Goal: Transaction & Acquisition: Purchase product/service

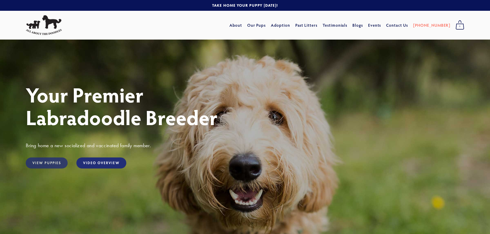
click at [53, 163] on link "View Puppies" at bounding box center [47, 163] width 42 height 11
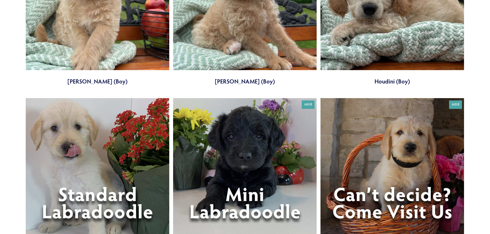
scroll to position [515, 0]
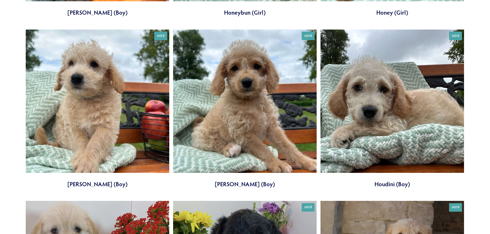
click at [90, 152] on link at bounding box center [98, 109] width 144 height 159
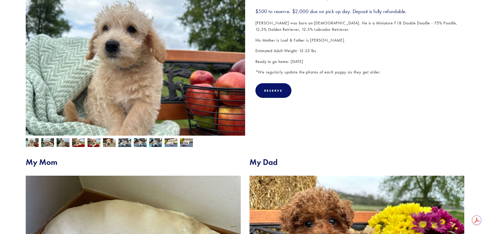
scroll to position [45, 0]
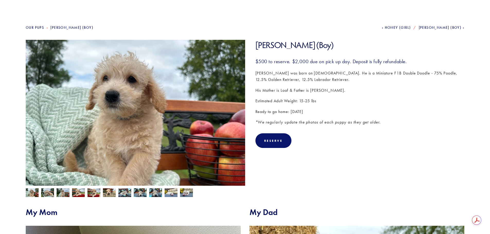
click at [50, 194] on img at bounding box center [47, 193] width 13 height 10
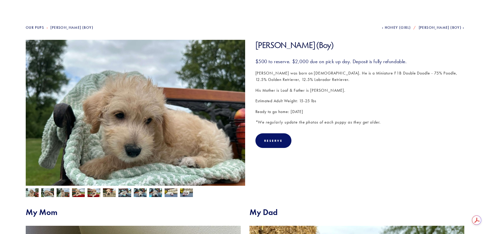
click at [60, 194] on img at bounding box center [63, 194] width 13 height 10
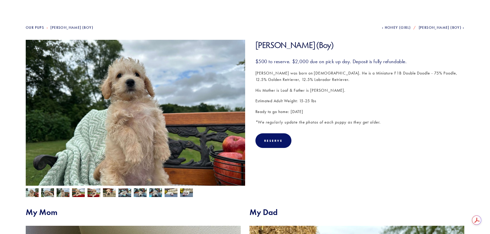
click at [77, 193] on img at bounding box center [78, 194] width 13 height 10
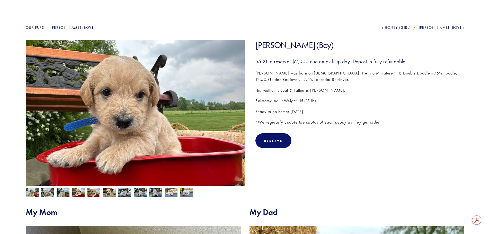
click at [336, 75] on p "Hayden was born on May 8th. He is a Miniature F1B Double Doodle - 75% Poodle, 1…" at bounding box center [360, 76] width 209 height 13
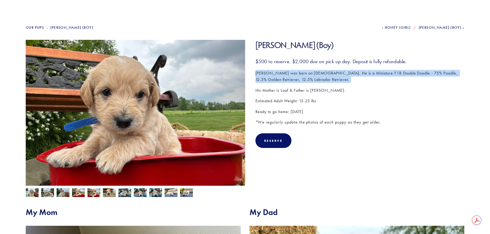
click at [336, 75] on p "Hayden was born on May 8th. He is a Miniature F1B Double Doodle - 75% Poodle, 1…" at bounding box center [360, 76] width 209 height 13
click at [332, 82] on p "Hayden was born on May 8th. He is a Miniature F1B Double Doodle - 75% Poodle, 1…" at bounding box center [360, 76] width 209 height 13
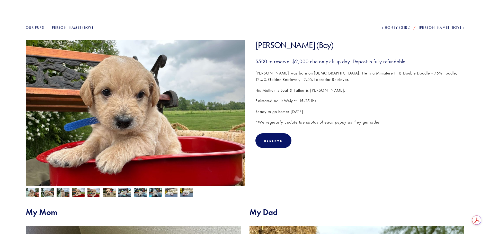
click at [277, 175] on section "Hayden (Boy) Hayden (Boy) $500.00" at bounding box center [245, 119] width 439 height 158
drag, startPoint x: 50, startPoint y: 193, endPoint x: 37, endPoint y: 196, distance: 13.2
click at [50, 193] on img at bounding box center [47, 193] width 13 height 10
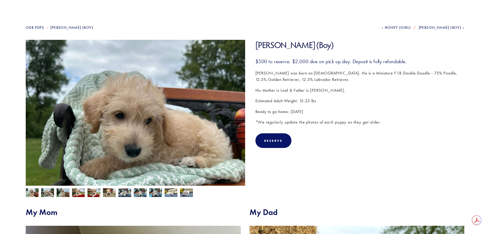
click at [32, 193] on img at bounding box center [32, 194] width 13 height 10
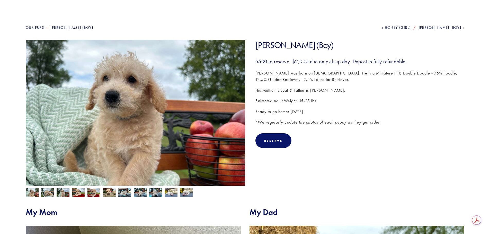
click at [351, 165] on section "Hayden (Boy) Hayden (Boy) $500.00" at bounding box center [245, 119] width 439 height 158
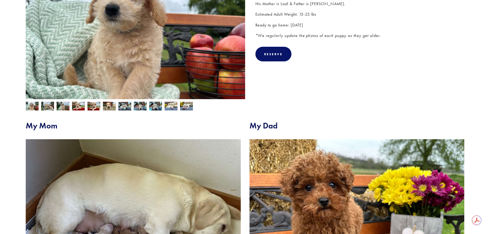
scroll to position [19, 0]
